Goal: Task Accomplishment & Management: Use online tool/utility

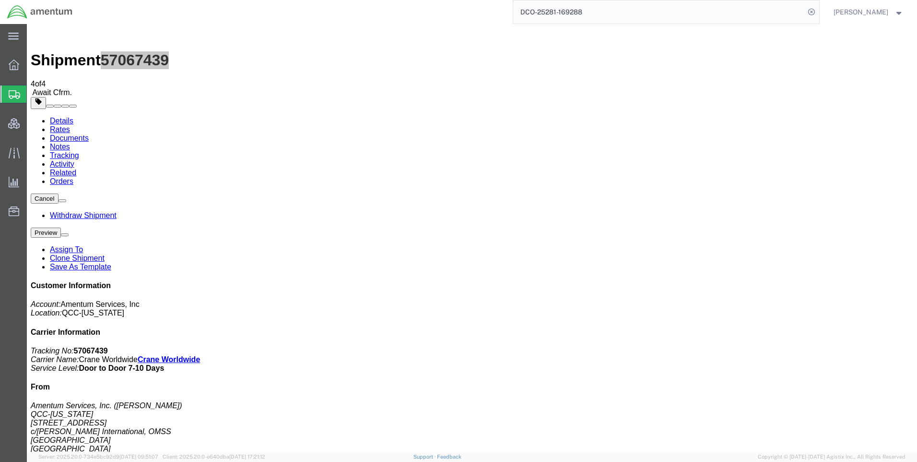
click at [819, 10] on icon at bounding box center [811, 11] width 13 height 13
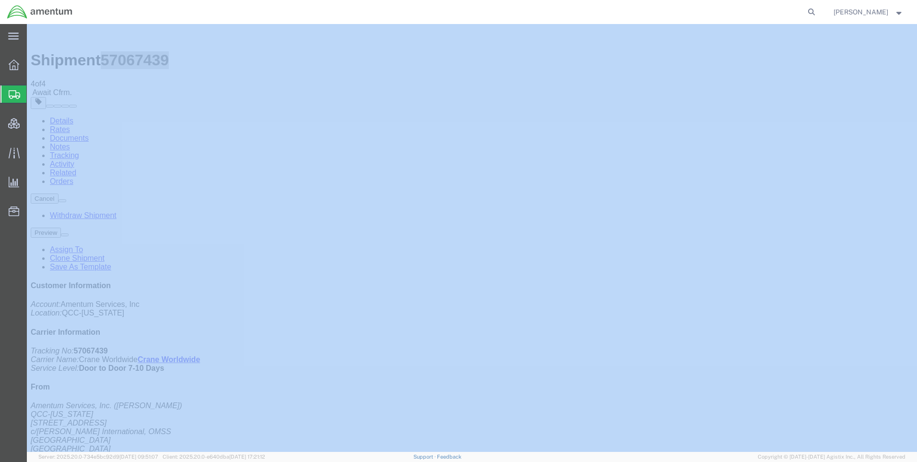
click at [819, 10] on icon at bounding box center [811, 11] width 13 height 13
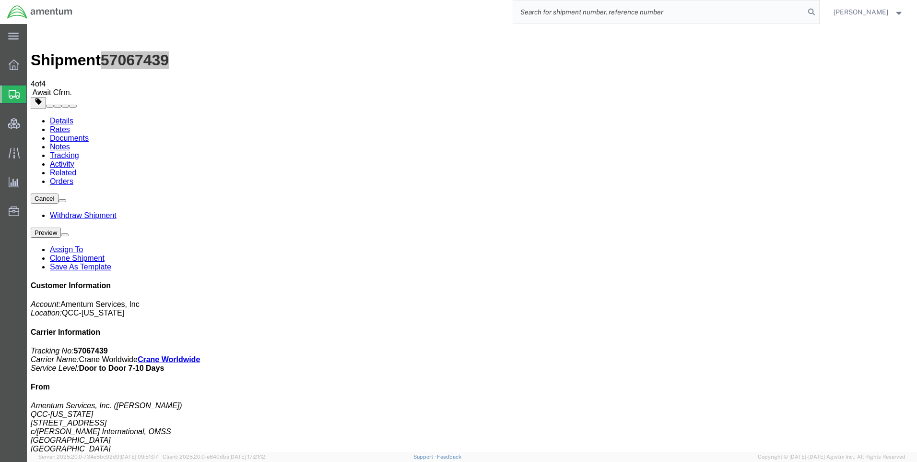
paste input "DCO-25282-169328"
type input "DCO-25282-169328"
click at [818, 9] on icon at bounding box center [811, 11] width 13 height 13
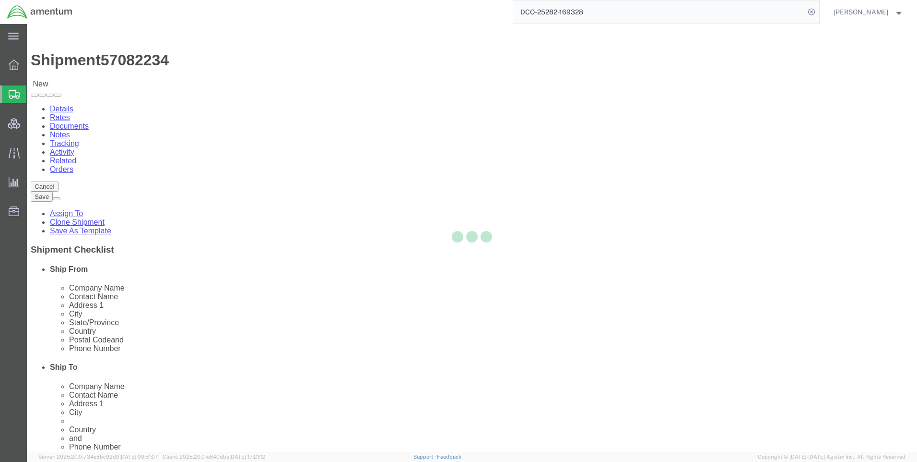
select select "42668"
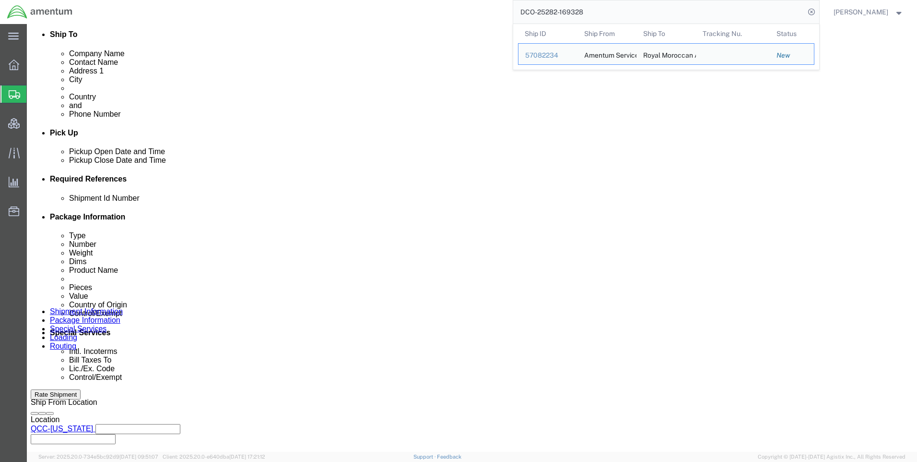
scroll to position [480, 0]
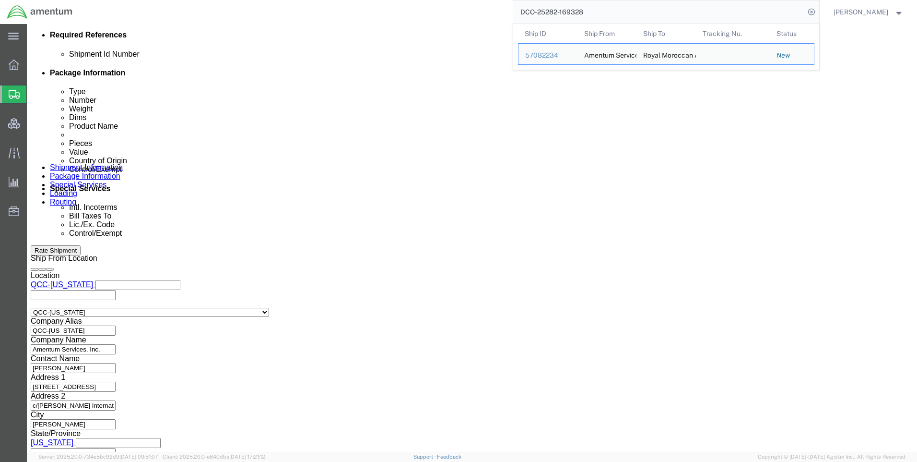
click icon
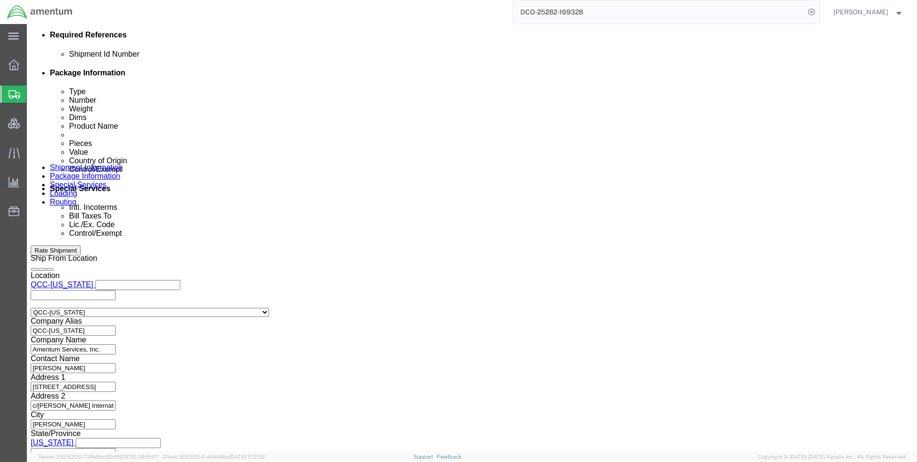
click icon
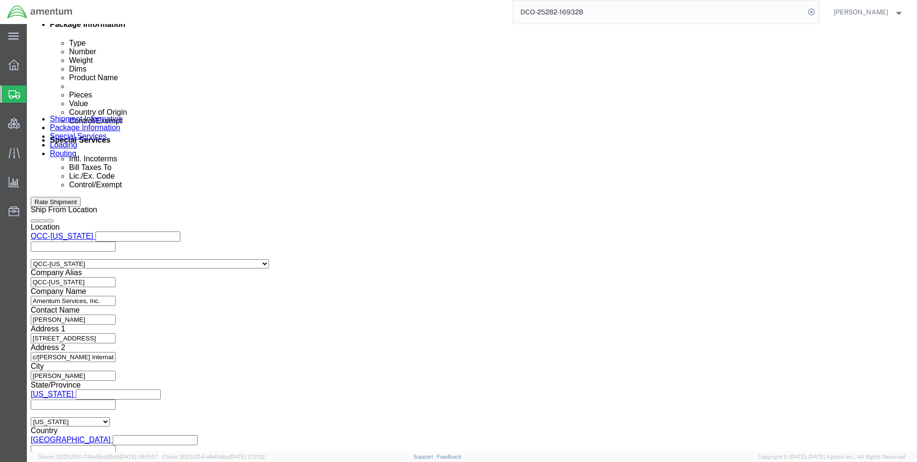
scroll to position [615, 0]
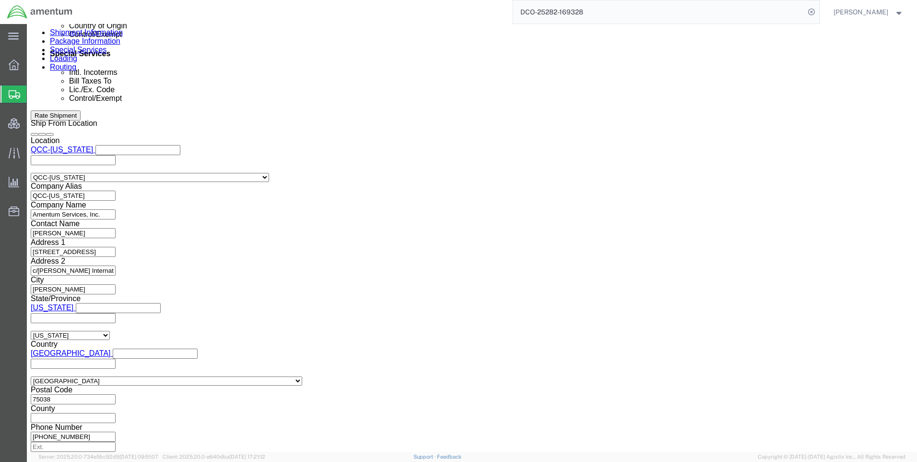
click button "Continue"
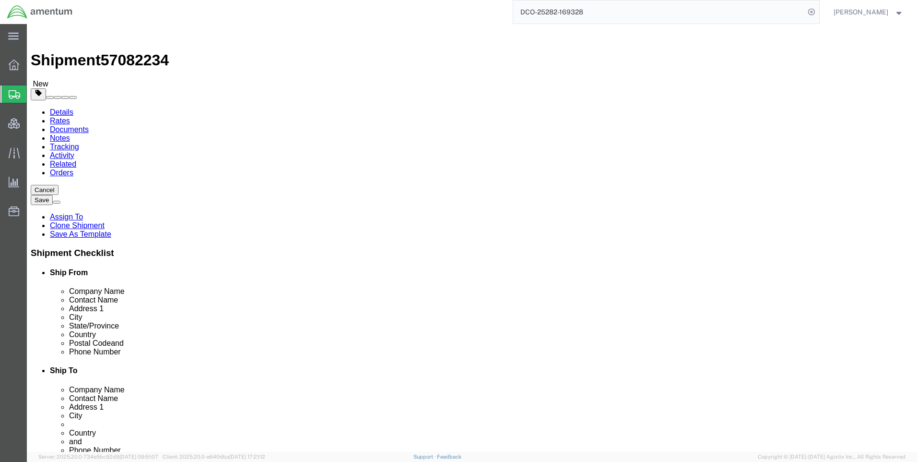
click button "Continue"
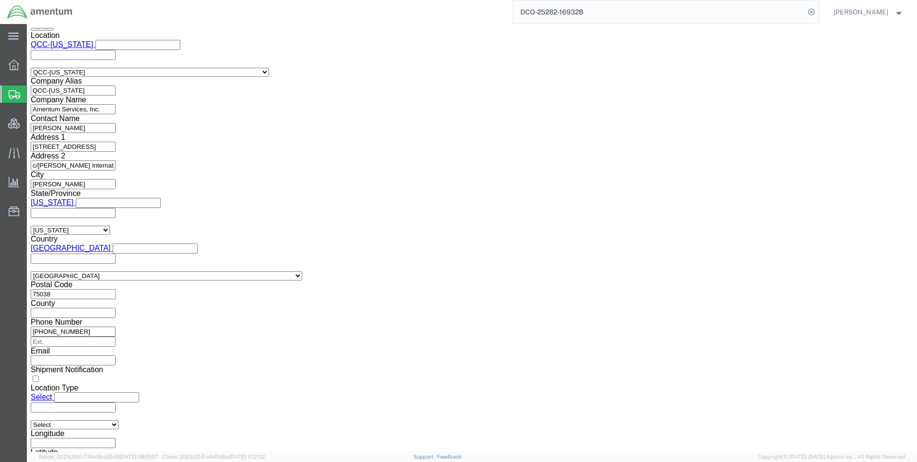
scroll to position [624, 0]
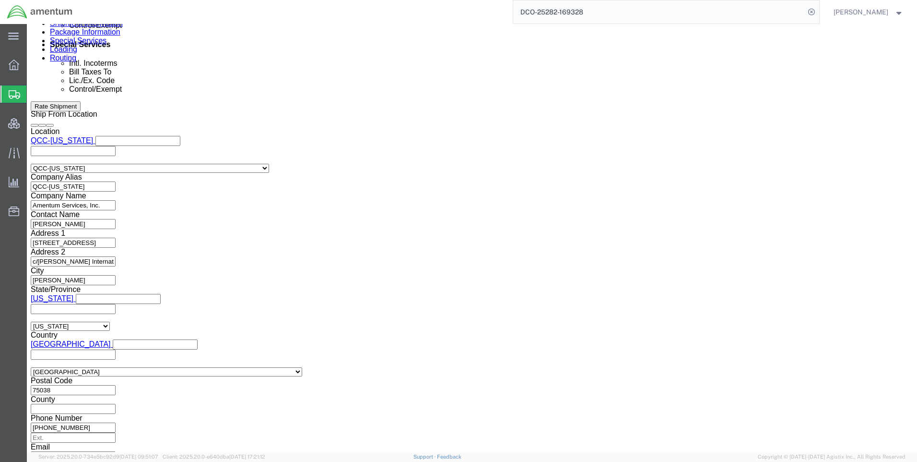
drag, startPoint x: 262, startPoint y: 230, endPoint x: 254, endPoint y: 235, distance: 9.1
click select "Select ATF BIS DEA EPA FDA FTR ITAR OFAC Other (OPA)"
select select "FTR"
click select "Select ATF BIS DEA EPA FDA FTR ITAR OFAC Other (OPA)"
click select "Select 30.2(d)(2) 30.36 30.37(a) 30.37(f) 30.37(g) 30.37(h) 30.37(i) 30.37(j) 3…"
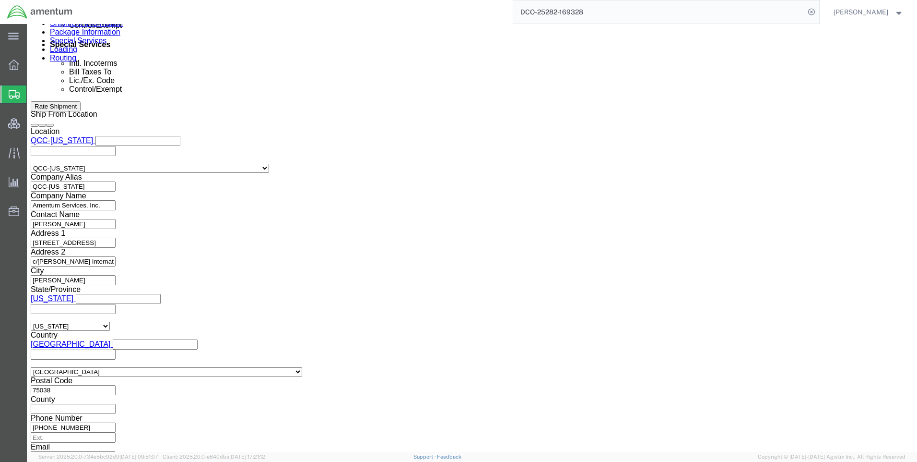
select select "30.37(a)"
click select "Select 30.2(d)(2) 30.36 30.37(a) 30.37(f) 30.37(g) 30.37(h) 30.37(i) 30.37(j) 3…"
drag, startPoint x: 497, startPoint y: 230, endPoint x: 497, endPoint y: 238, distance: 7.7
click select "Select AES-Direct EEI Carrier File EEI EEI Exempt"
select select "EXEM"
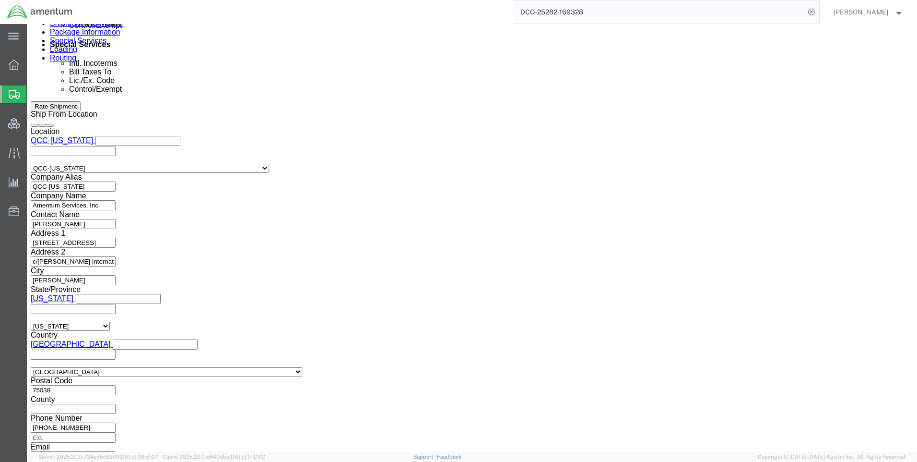
click select "Select AES-Direct EEI Carrier File EEI EEI Exempt"
click button "Rate Shipment"
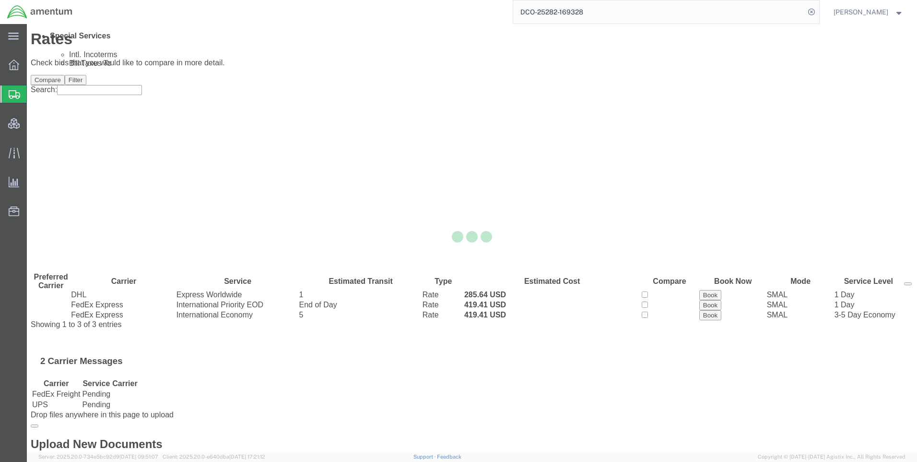
scroll to position [0, 0]
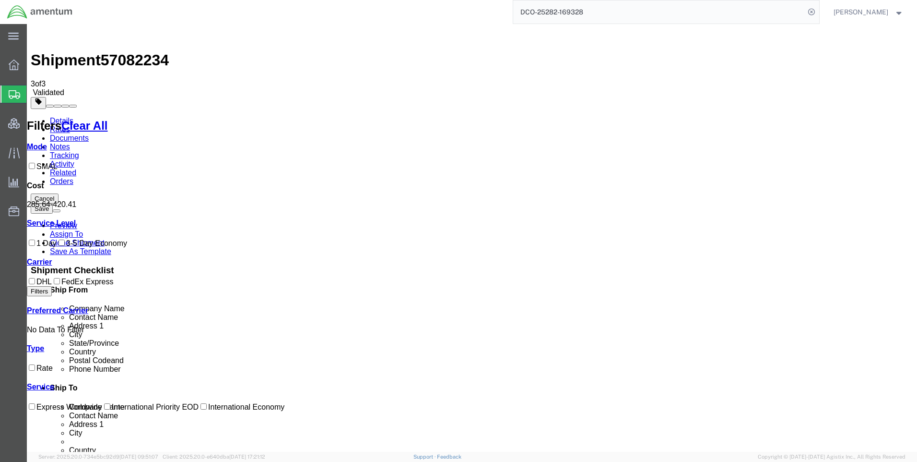
drag, startPoint x: 491, startPoint y: 132, endPoint x: 511, endPoint y: 135, distance: 19.8
copy b "285.64"
click at [819, 12] on icon at bounding box center [811, 11] width 13 height 13
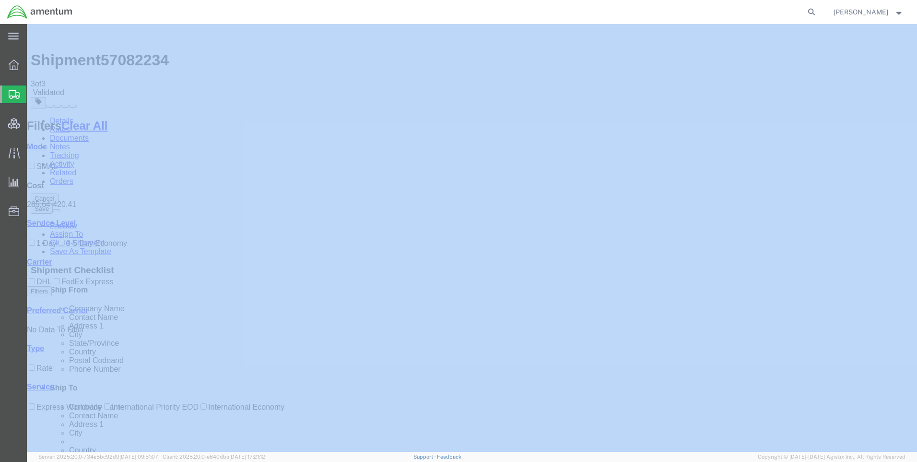
click at [819, 12] on icon at bounding box center [811, 11] width 13 height 13
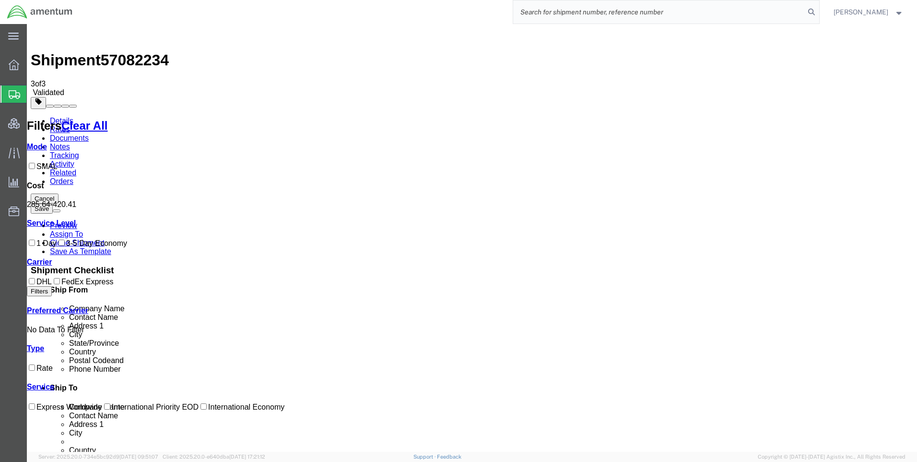
paste input "DCO-25282-169336"
type input "DCO-25282-169336"
click at [816, 10] on icon at bounding box center [811, 11] width 13 height 13
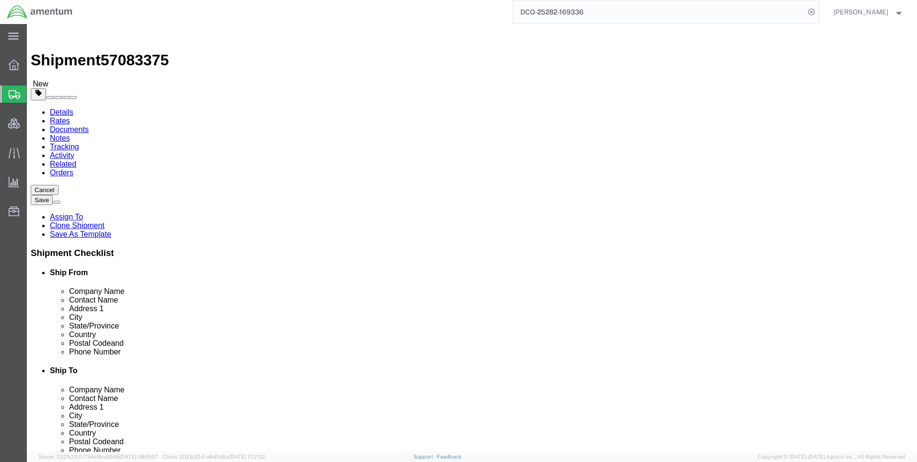
select select "42668"
select select "69292"
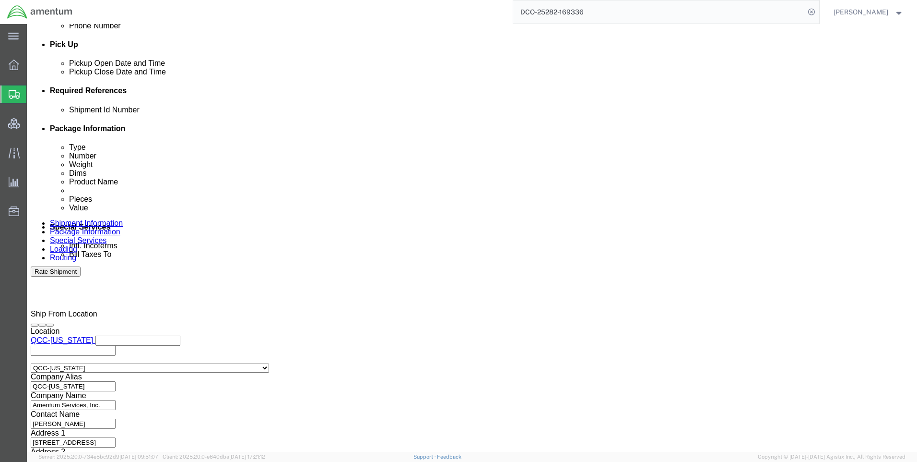
scroll to position [480, 0]
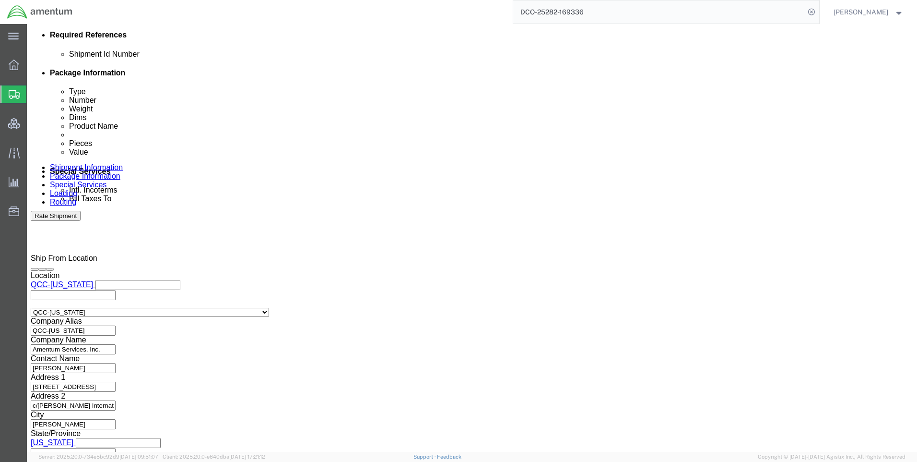
click button
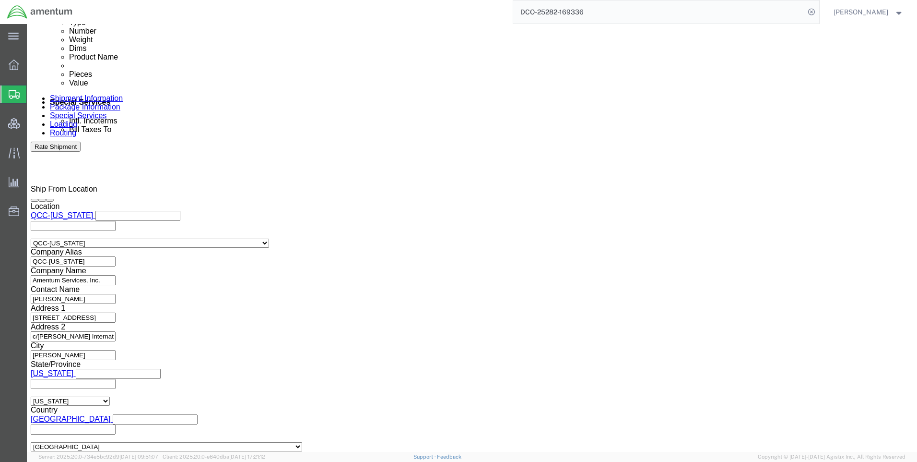
scroll to position [605, 0]
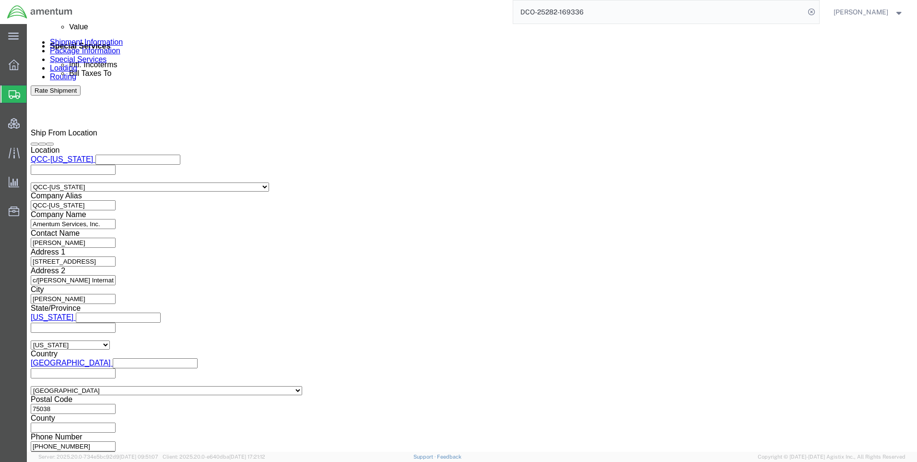
click button "Continue"
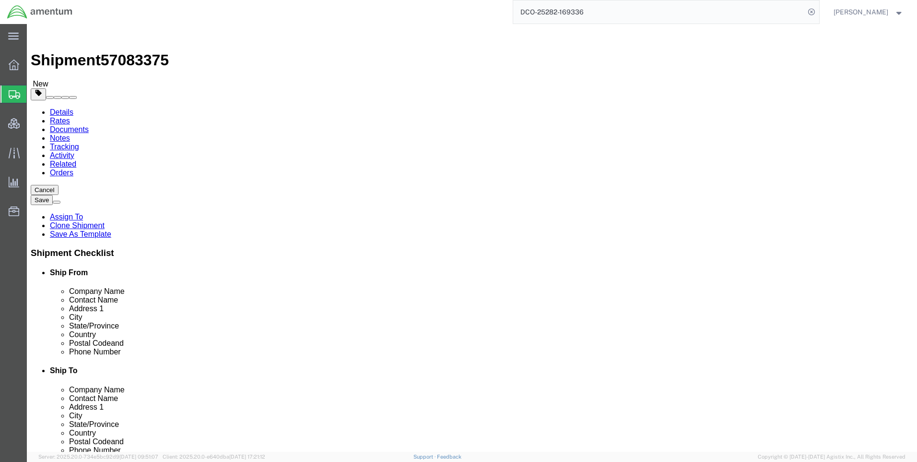
click button "Continue"
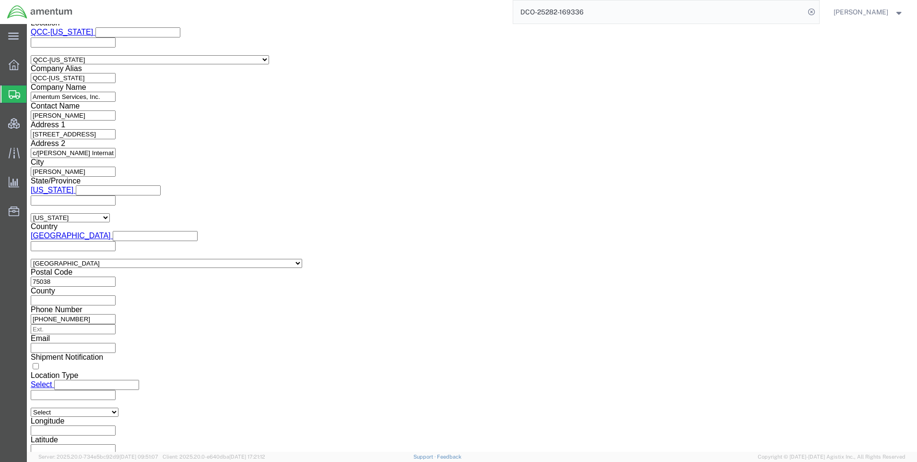
scroll to position [876, 0]
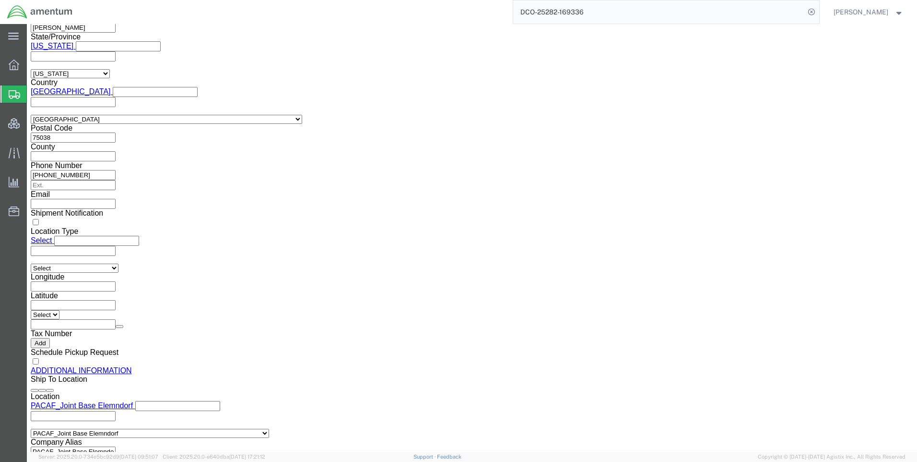
click button "Rate Shipment"
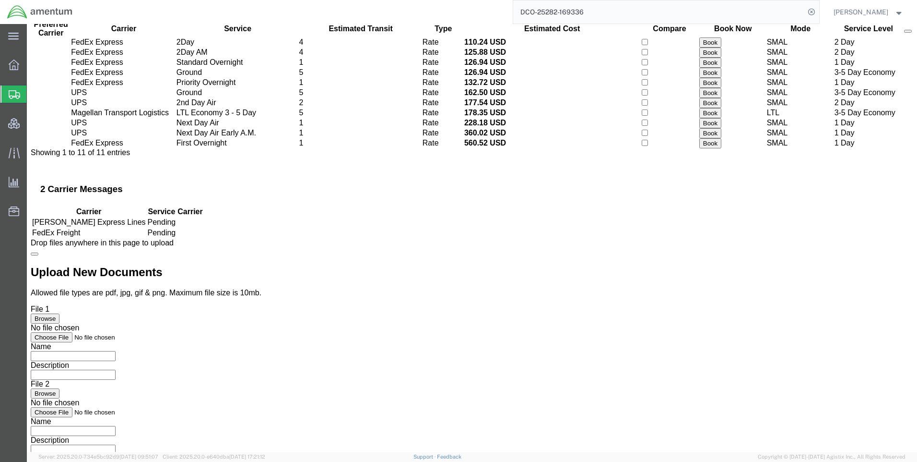
scroll to position [0, 0]
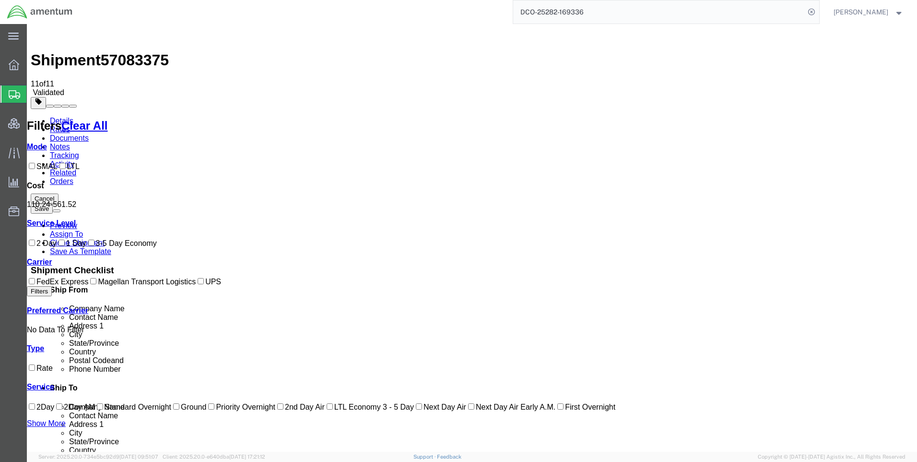
drag, startPoint x: 490, startPoint y: 211, endPoint x: 507, endPoint y: 212, distance: 16.3
copy b "132.72"
